Goal: Task Accomplishment & Management: Manage account settings

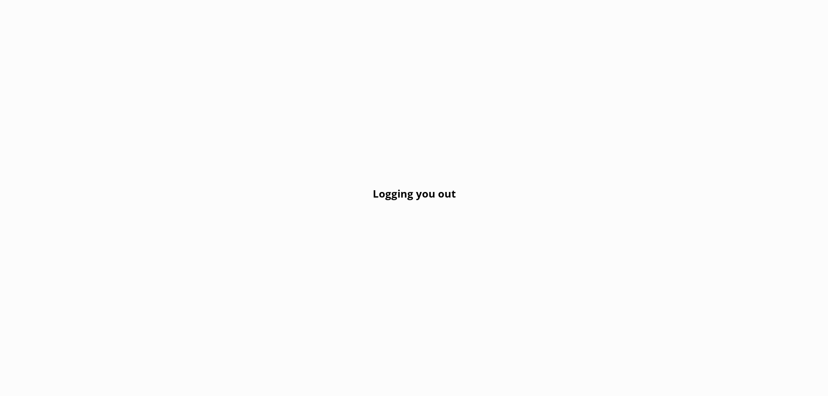
click at [396, 177] on div "Logging you out" at bounding box center [414, 198] width 828 height 396
